Goal: Information Seeking & Learning: Check status

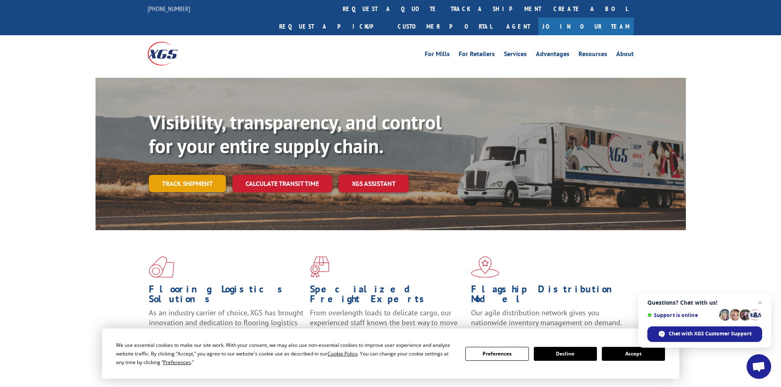
click at [188, 175] on link "Track shipment" at bounding box center [187, 183] width 77 height 17
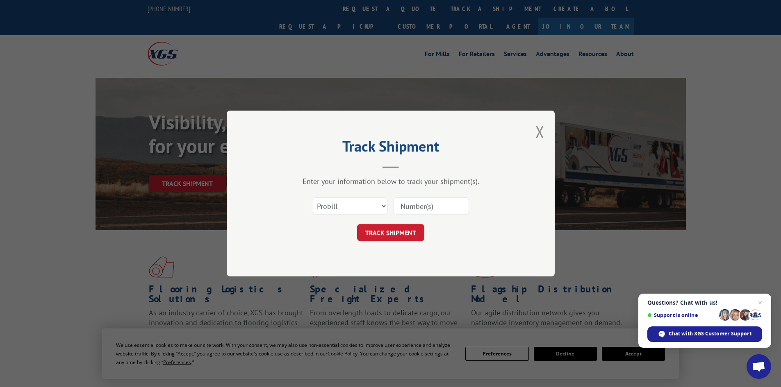
click at [404, 205] on input at bounding box center [431, 206] width 75 height 17
type input "2878871"
drag, startPoint x: 372, startPoint y: 212, endPoint x: 365, endPoint y: 214, distance: 7.6
click at [369, 211] on select "Select category... Probill BOL PO" at bounding box center [349, 206] width 75 height 17
select select "bol"
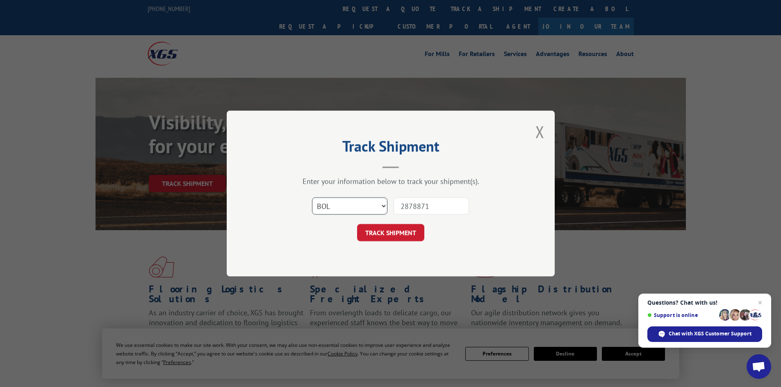
click at [312, 198] on select "Select category... Probill BOL PO" at bounding box center [349, 206] width 75 height 17
drag, startPoint x: 416, startPoint y: 236, endPoint x: 425, endPoint y: 235, distance: 8.6
click at [416, 238] on button "TRACK SHIPMENT" at bounding box center [390, 232] width 67 height 17
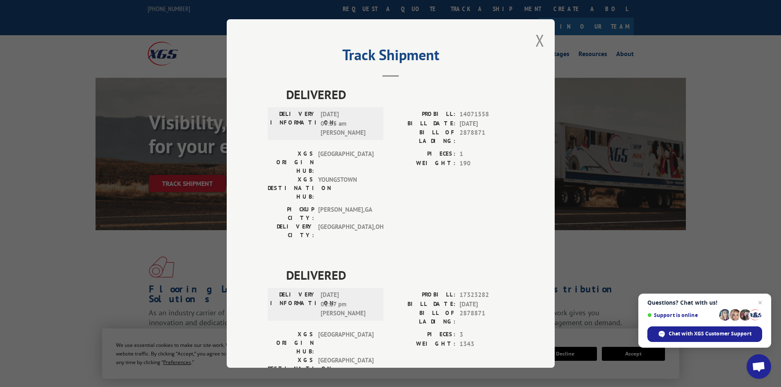
drag, startPoint x: 535, startPoint y: 35, endPoint x: 532, endPoint y: 40, distance: 5.5
click at [536, 38] on button "Close modal" at bounding box center [540, 41] width 9 height 22
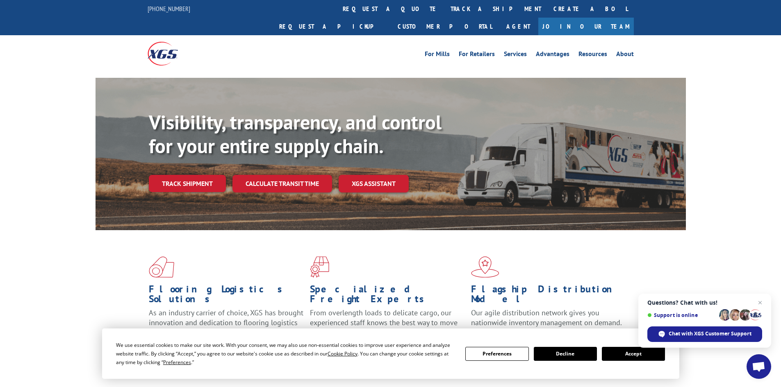
click at [444, 7] on link "track a shipment" at bounding box center [495, 9] width 103 height 18
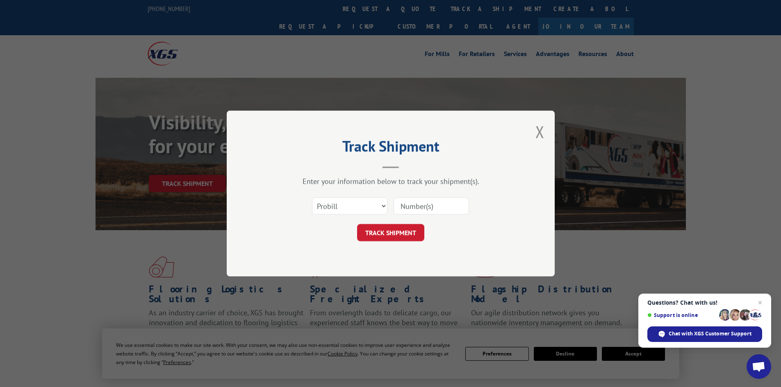
paste input "2879388"
type input "2879388"
click at [349, 208] on select "Select category... Probill BOL PO" at bounding box center [349, 206] width 75 height 17
select select "bol"
click at [312, 198] on select "Select category... Probill BOL PO" at bounding box center [349, 206] width 75 height 17
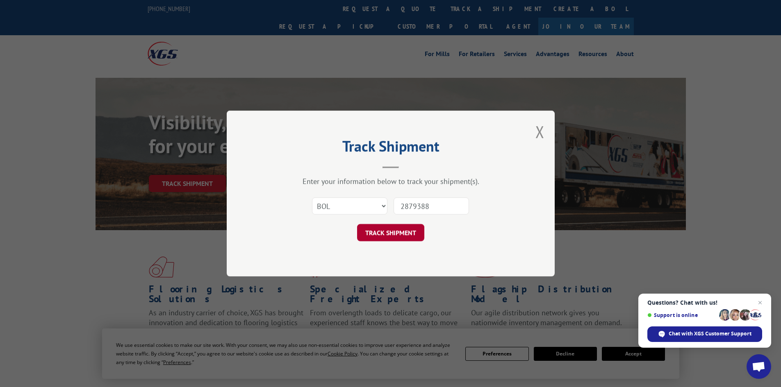
click at [396, 237] on button "TRACK SHIPMENT" at bounding box center [390, 232] width 67 height 17
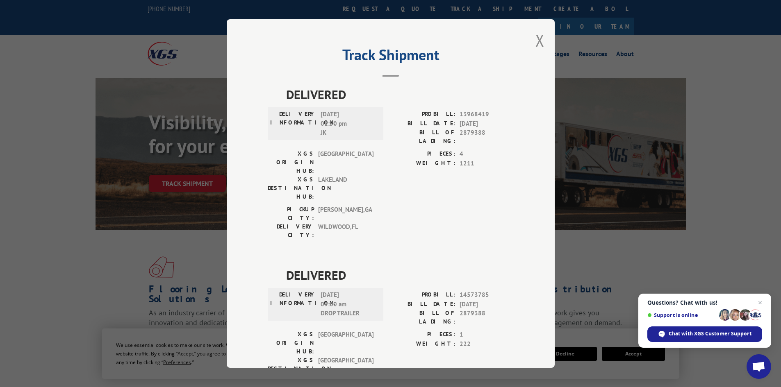
click at [543, 43] on div "Track Shipment DELIVERED DELIVERY INFORMATION: [DATE] 01:50 pm JK PROBILL: 1396…" at bounding box center [391, 193] width 328 height 349
drag, startPoint x: 537, startPoint y: 42, endPoint x: 538, endPoint y: 50, distance: 7.8
click at [537, 42] on button "Close modal" at bounding box center [540, 41] width 9 height 22
